Goal: Subscribe to service/newsletter

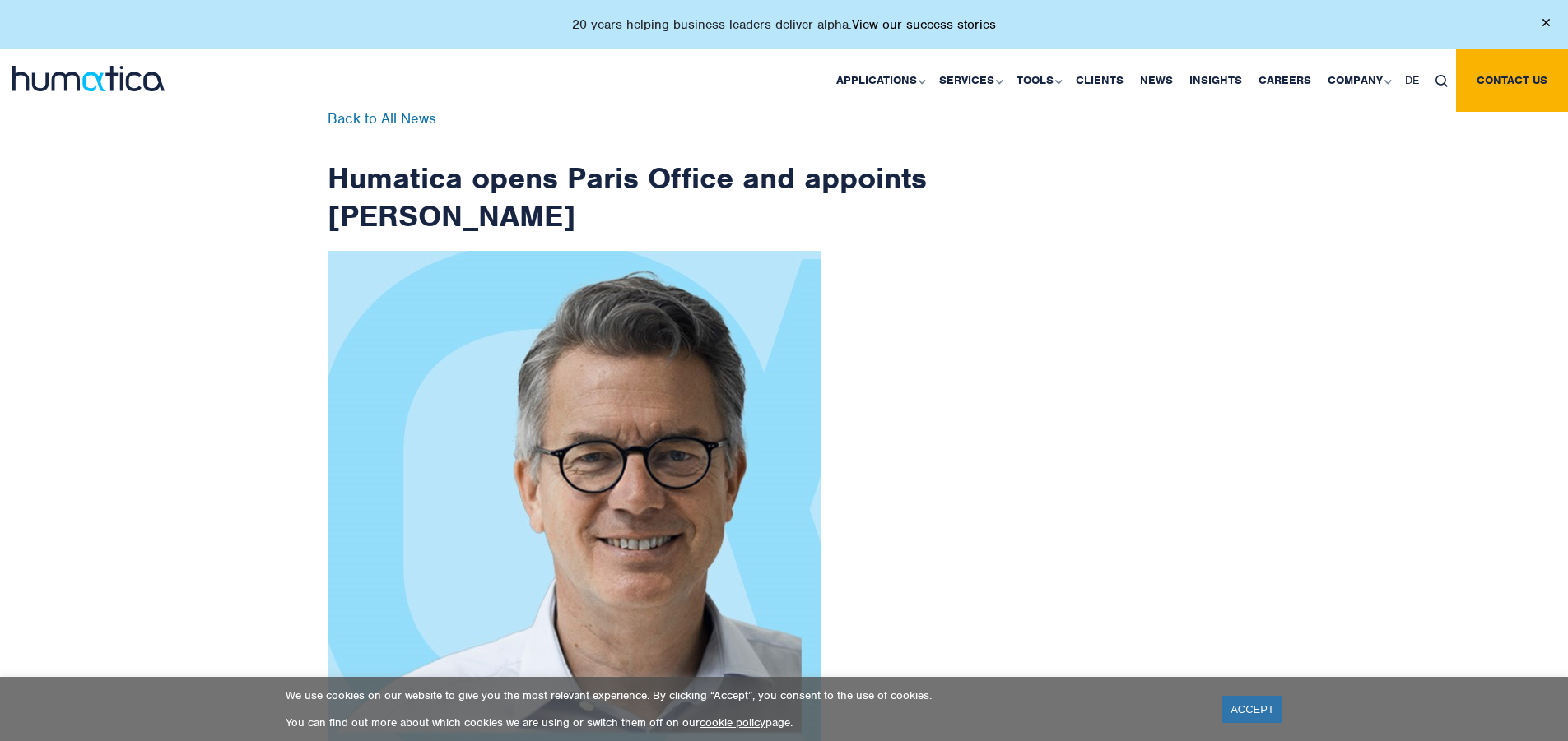
scroll to position [2625, 0]
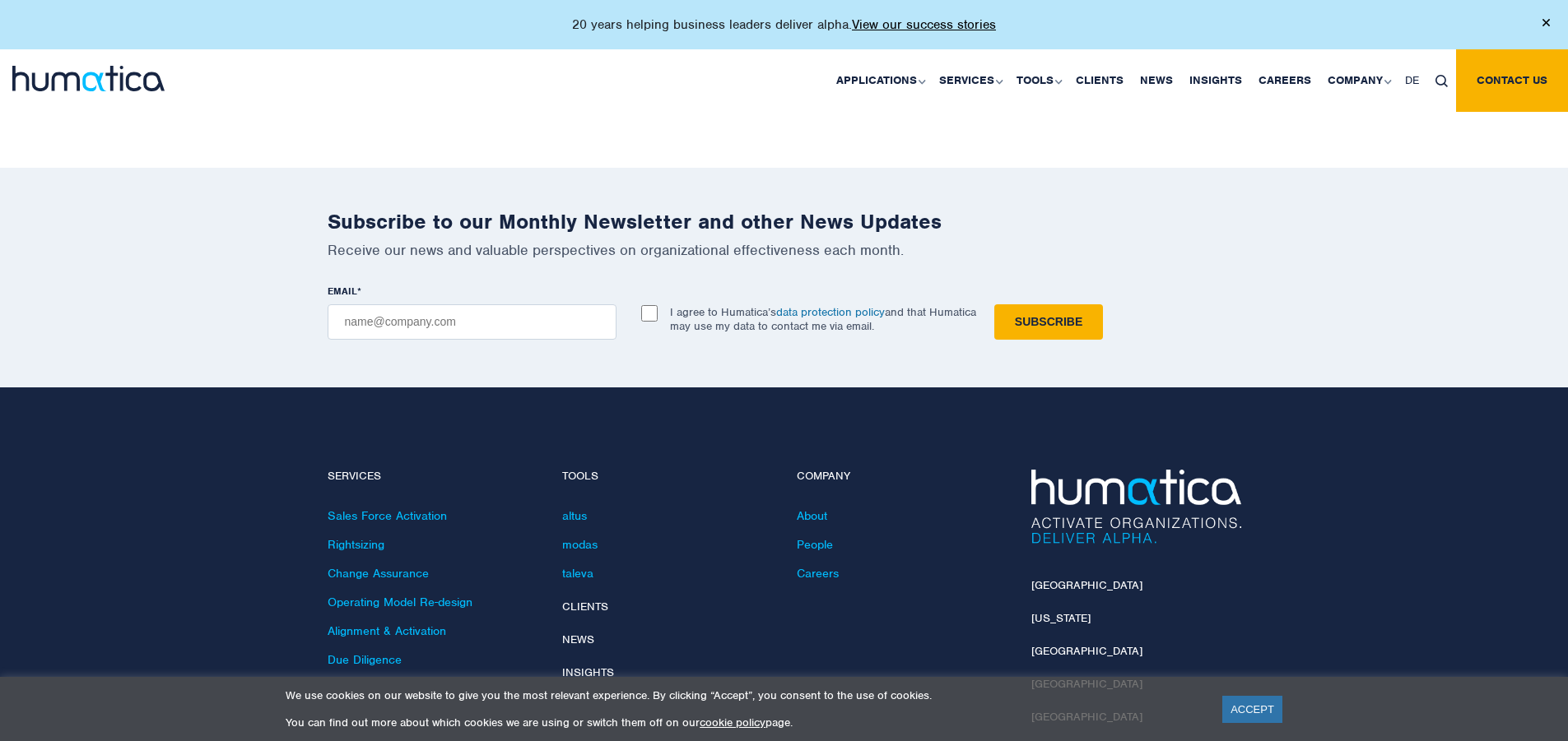
checkbox input "true"
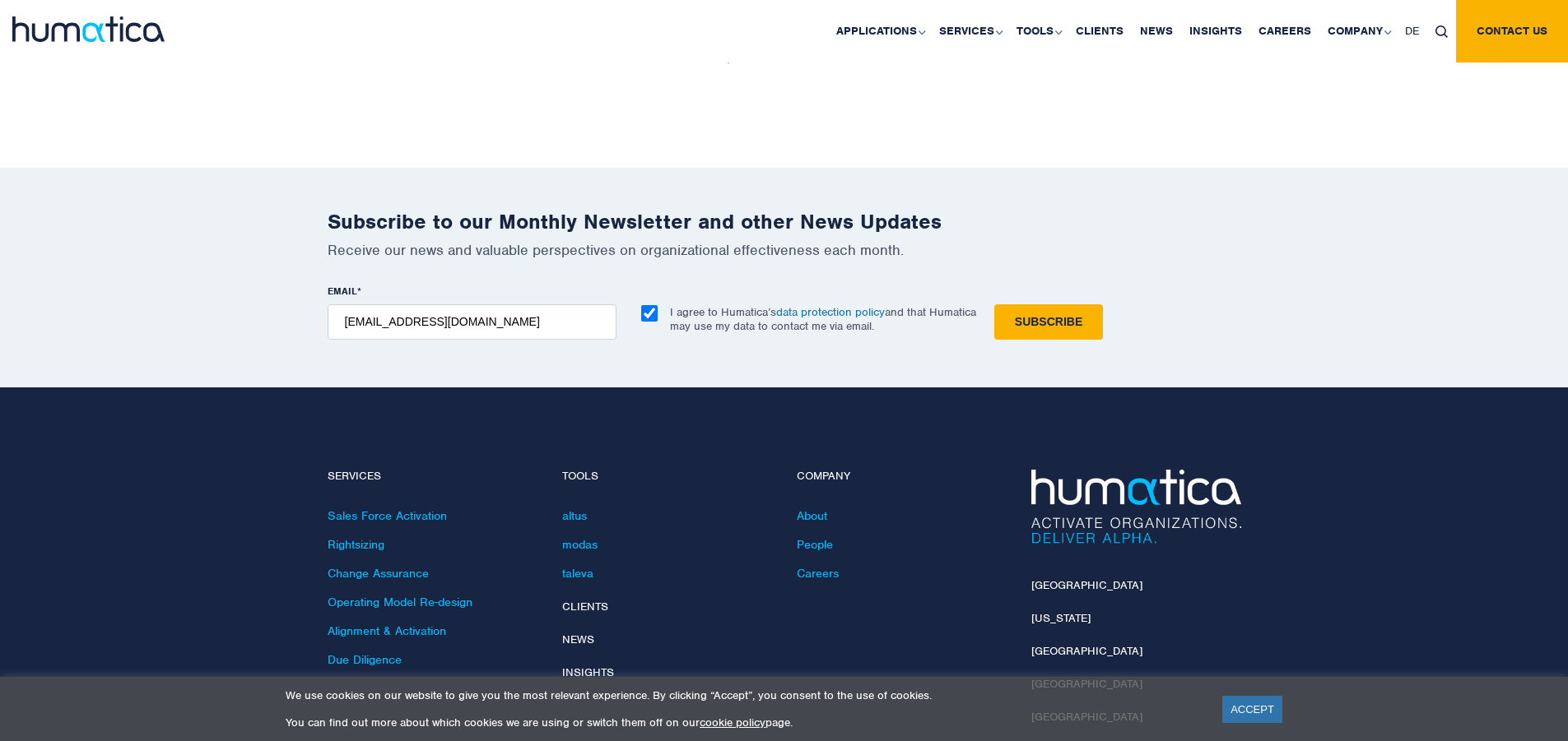
type input "[EMAIL_ADDRESS][DOMAIN_NAME]"
click at [994, 305] on input "Subscribe" at bounding box center [1048, 322] width 109 height 35
